Goal: Task Accomplishment & Management: Manage account settings

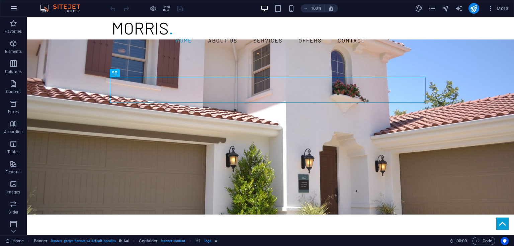
click at [19, 6] on button "button" at bounding box center [14, 8] width 16 height 16
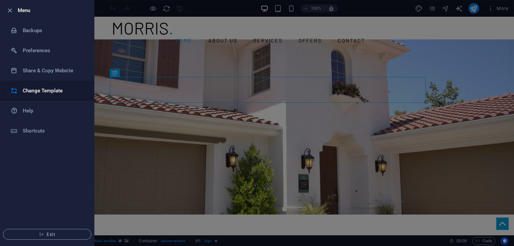
click at [30, 89] on h6 "Change Template" at bounding box center [54, 91] width 62 height 8
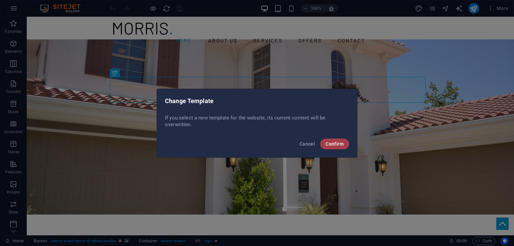
click at [339, 140] on button "Confirm" at bounding box center [334, 144] width 29 height 11
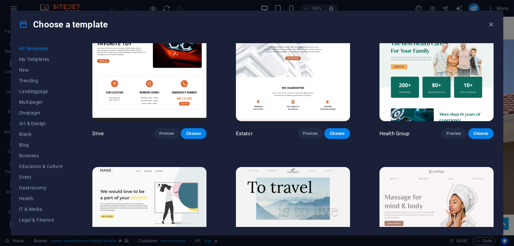
scroll to position [1365, 0]
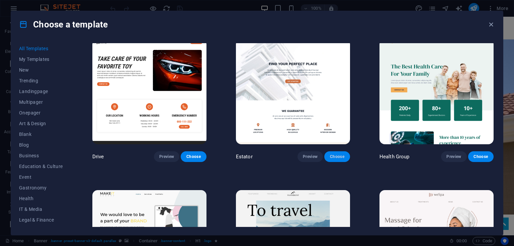
click at [331, 151] on button "Choose" at bounding box center [336, 156] width 25 height 11
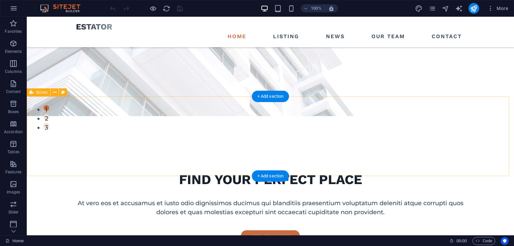
scroll to position [48, 0]
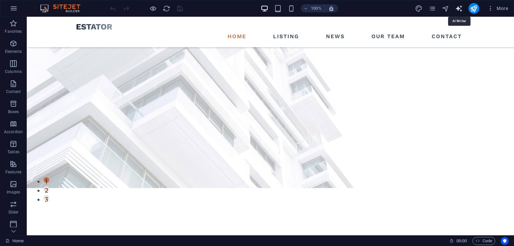
click at [458, 9] on icon "text_generator" at bounding box center [459, 9] width 8 height 8
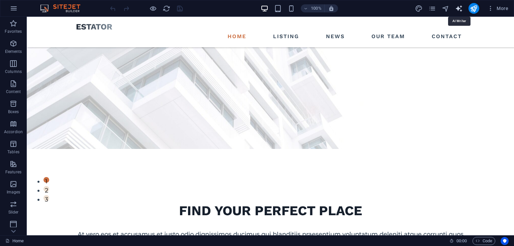
select select "English"
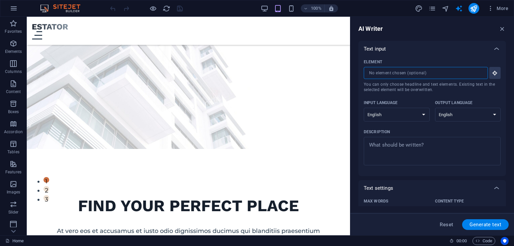
click at [420, 77] on input "Element ​ You can only choose headline and text elements. Existing text in the …" at bounding box center [424, 73] width 120 height 12
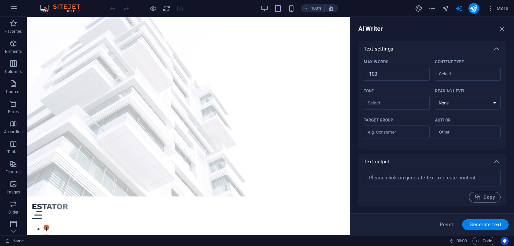
scroll to position [141, 0]
type textarea "x"
click at [433, 173] on textarea at bounding box center [432, 177] width 130 height 10
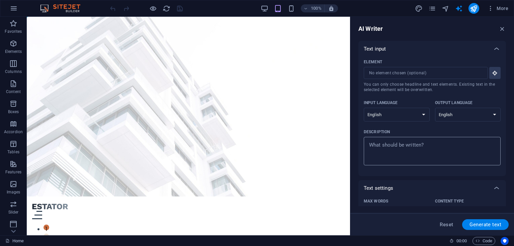
type textarea "x"
click at [420, 144] on textarea "Description x ​" at bounding box center [432, 151] width 130 height 22
type textarea "x"
click at [15, 8] on icon "button" at bounding box center [14, 8] width 8 height 8
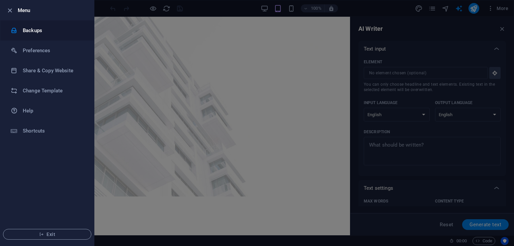
click at [25, 28] on h6 "Backups" at bounding box center [54, 30] width 62 height 8
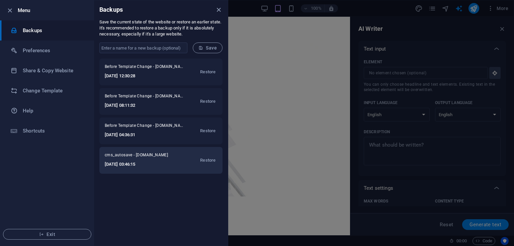
click at [148, 150] on div "cms_autosave - swissproperties.net 2025-09-03 03:46:15 Restore" at bounding box center [160, 160] width 123 height 27
click at [125, 160] on h6 "[DATE] 03:46:15" at bounding box center [141, 164] width 72 height 8
click at [205, 157] on span "Restore" at bounding box center [207, 160] width 15 height 8
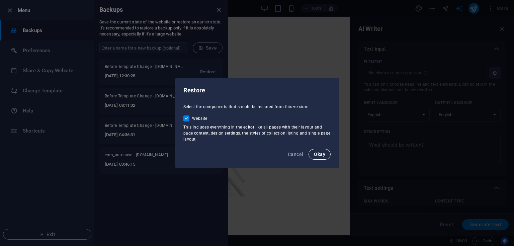
click at [324, 158] on button "Okay" at bounding box center [320, 154] width 22 height 11
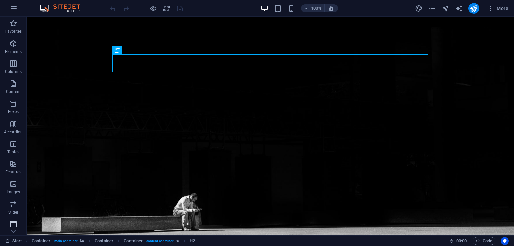
scroll to position [82, 0]
click at [14, 6] on icon "button" at bounding box center [14, 8] width 8 height 8
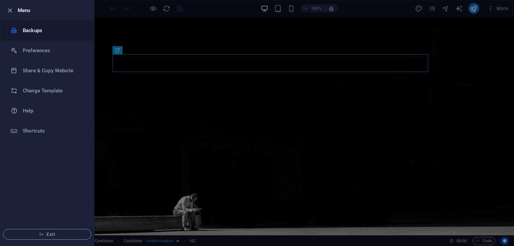
click at [47, 25] on li "Backups" at bounding box center [47, 30] width 94 height 20
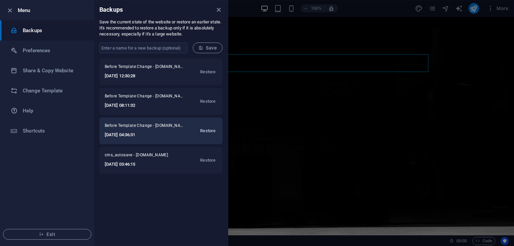
click at [206, 130] on span "Restore" at bounding box center [207, 131] width 15 height 8
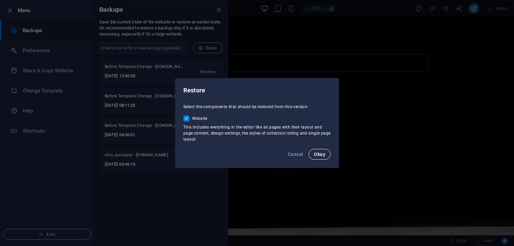
click at [323, 156] on span "Okay" at bounding box center [319, 154] width 11 height 5
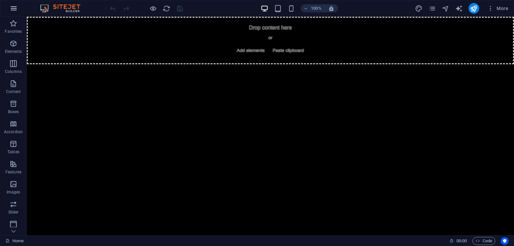
click at [6, 9] on button "button" at bounding box center [14, 8] width 16 height 16
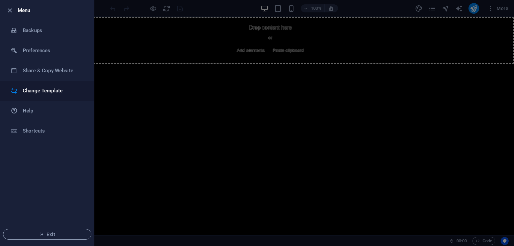
click at [52, 83] on li "Change Template" at bounding box center [47, 91] width 94 height 20
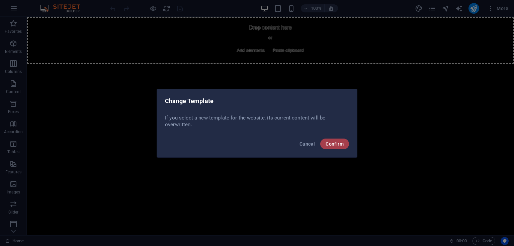
click at [332, 146] on span "Confirm" at bounding box center [335, 143] width 18 height 5
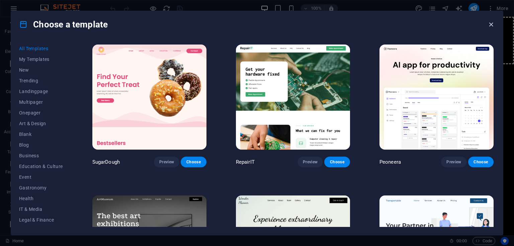
click at [494, 25] on icon "button" at bounding box center [491, 25] width 8 height 8
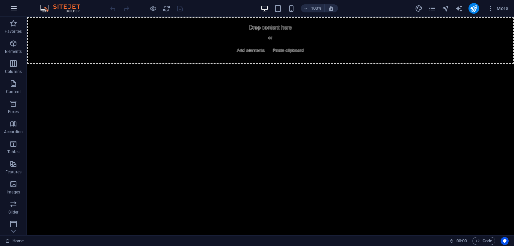
click at [17, 5] on icon "button" at bounding box center [14, 8] width 8 height 8
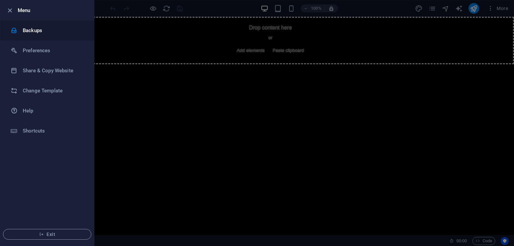
click at [40, 24] on li "Backups" at bounding box center [47, 30] width 94 height 20
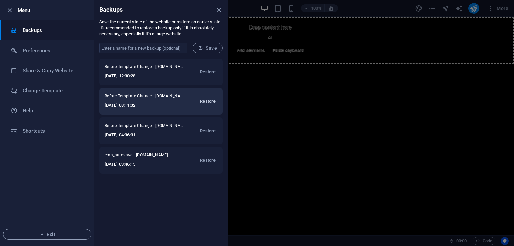
click at [209, 101] on span "Restore" at bounding box center [207, 101] width 15 height 8
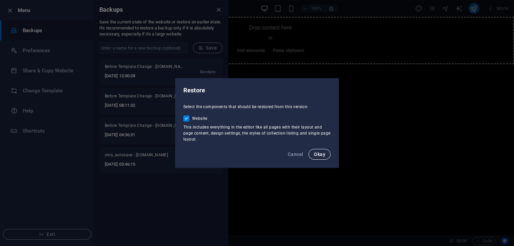
click at [315, 158] on button "Okay" at bounding box center [320, 154] width 22 height 11
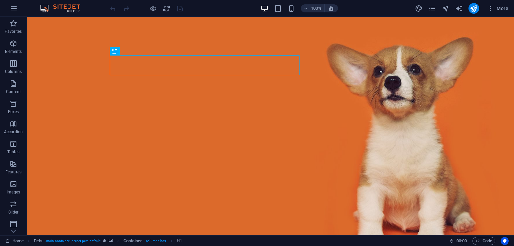
scroll to position [23, 0]
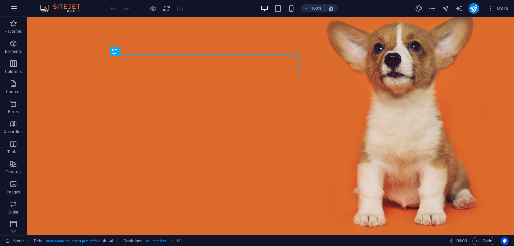
click at [8, 6] on button "button" at bounding box center [14, 8] width 16 height 16
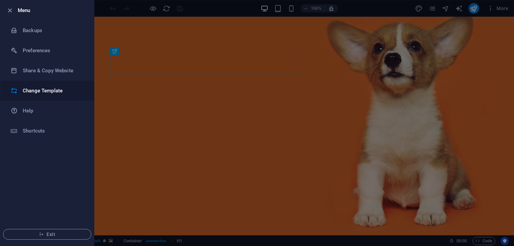
click at [33, 93] on h6 "Change Template" at bounding box center [54, 91] width 62 height 8
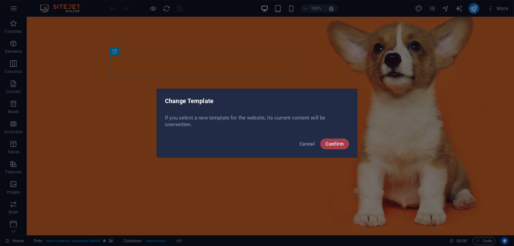
click at [335, 146] on span "Confirm" at bounding box center [335, 143] width 18 height 5
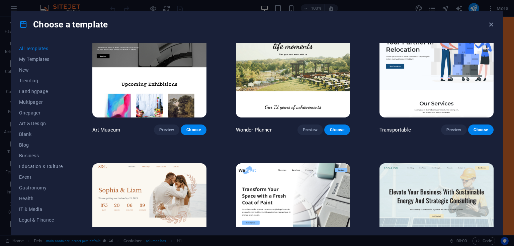
scroll to position [184, 0]
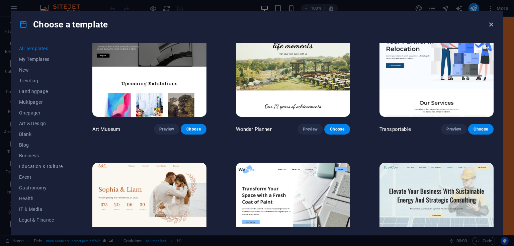
click at [490, 24] on icon "button" at bounding box center [491, 25] width 8 height 8
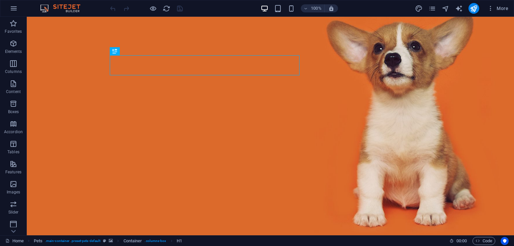
click at [5, 10] on div "100% More" at bounding box center [257, 8] width 514 height 16
click at [14, 6] on icon "button" at bounding box center [14, 8] width 8 height 8
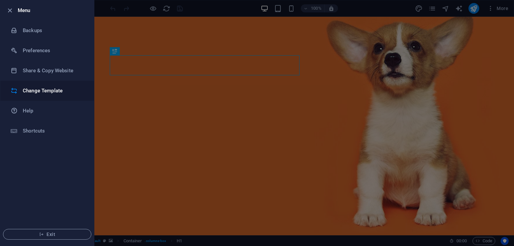
click at [64, 89] on h6 "Change Template" at bounding box center [54, 91] width 62 height 8
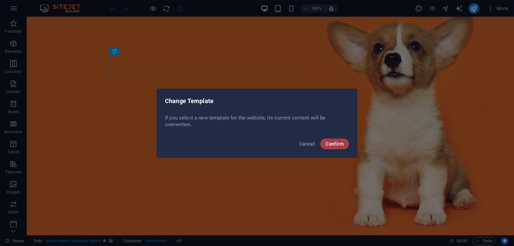
click at [340, 139] on button "Confirm" at bounding box center [334, 144] width 29 height 11
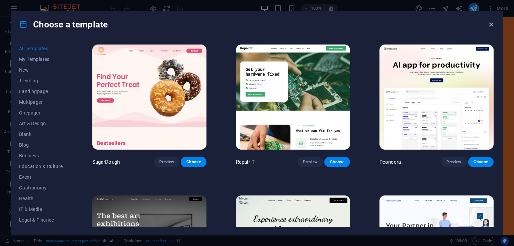
click at [492, 24] on icon "button" at bounding box center [491, 25] width 8 height 8
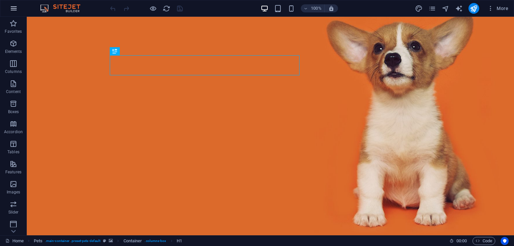
click at [19, 11] on button "button" at bounding box center [14, 8] width 16 height 16
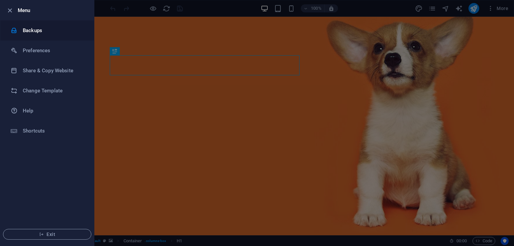
click at [46, 24] on li "Backups" at bounding box center [47, 30] width 94 height 20
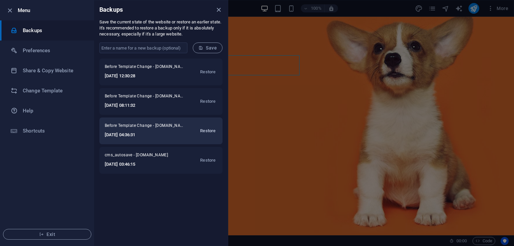
click at [202, 127] on span "Restore" at bounding box center [207, 131] width 15 height 8
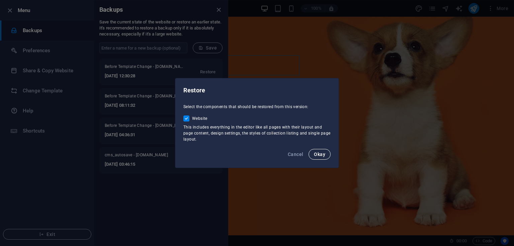
click at [319, 154] on span "Okay" at bounding box center [319, 154] width 11 height 5
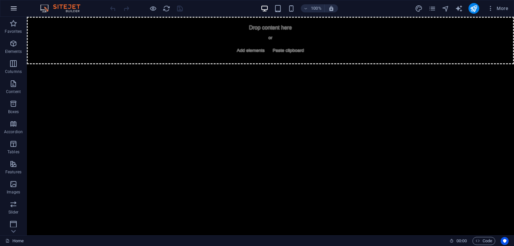
click at [17, 6] on icon "button" at bounding box center [14, 8] width 8 height 8
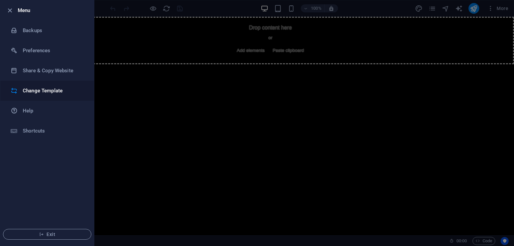
click at [56, 88] on h6 "Change Template" at bounding box center [54, 91] width 62 height 8
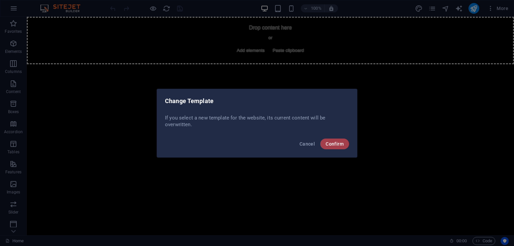
click at [336, 145] on span "Confirm" at bounding box center [335, 143] width 18 height 5
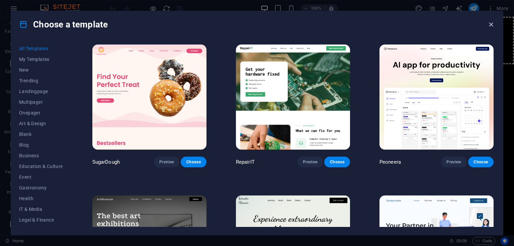
click at [491, 27] on icon "button" at bounding box center [491, 25] width 8 height 8
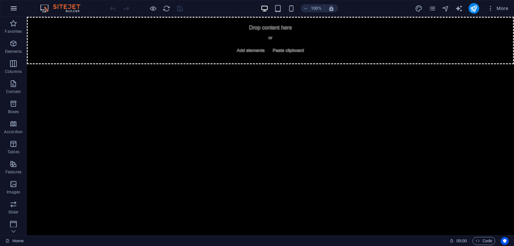
click at [15, 8] on icon "button" at bounding box center [14, 8] width 8 height 8
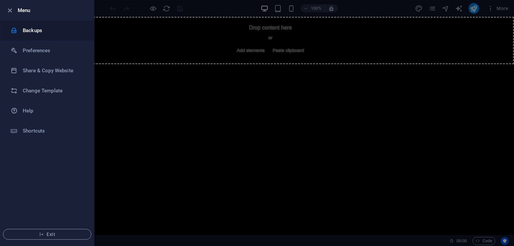
click at [45, 28] on h6 "Backups" at bounding box center [54, 30] width 62 height 8
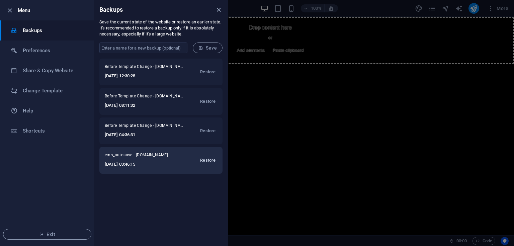
click at [210, 157] on span "Restore" at bounding box center [207, 160] width 15 height 8
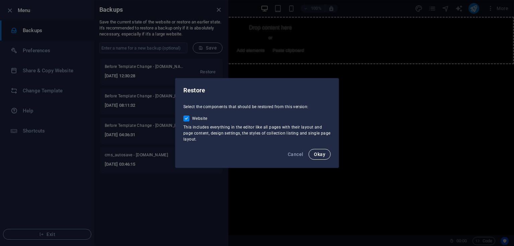
click at [317, 152] on span "Okay" at bounding box center [319, 154] width 11 height 5
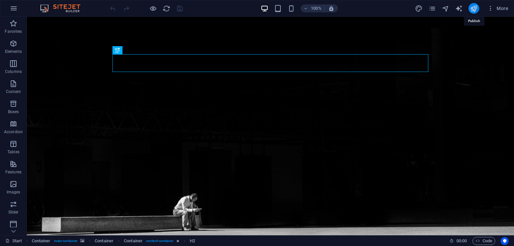
click at [473, 6] on icon "publish" at bounding box center [474, 9] width 8 height 8
